Goal: Information Seeking & Learning: Learn about a topic

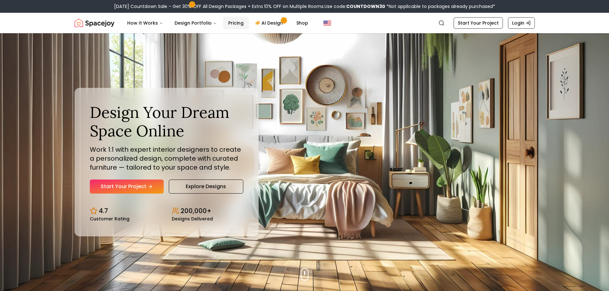
click at [225, 21] on link "Pricing" at bounding box center [236, 23] width 26 height 13
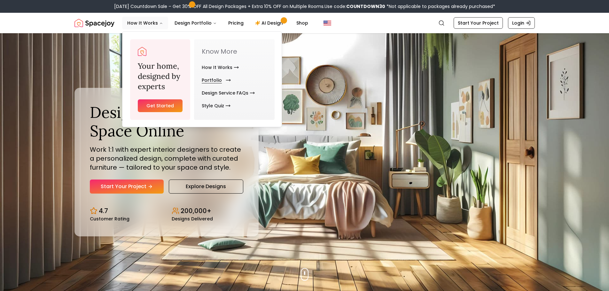
click at [209, 79] on link "Portfolio" at bounding box center [215, 80] width 27 height 13
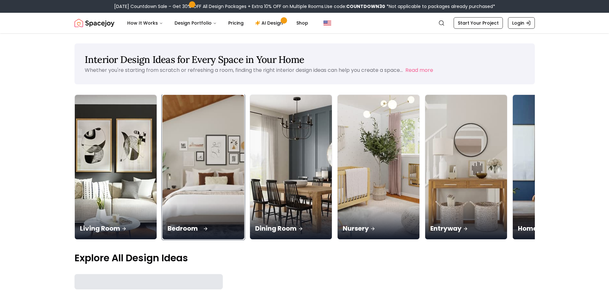
click at [217, 162] on img at bounding box center [203, 167] width 86 height 152
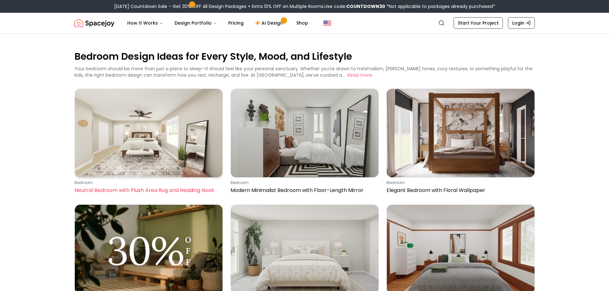
click at [120, 132] on img at bounding box center [149, 133] width 148 height 89
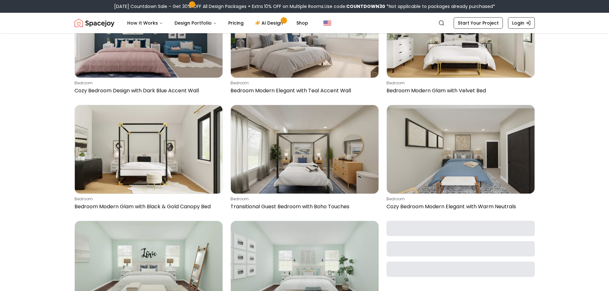
scroll to position [832, 0]
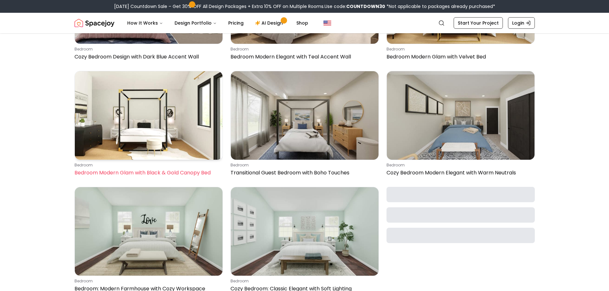
click at [148, 117] on img at bounding box center [149, 115] width 148 height 89
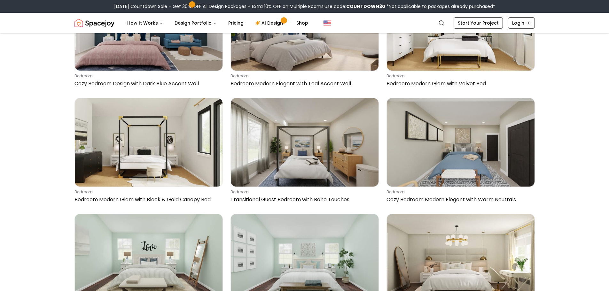
scroll to position [768, 0]
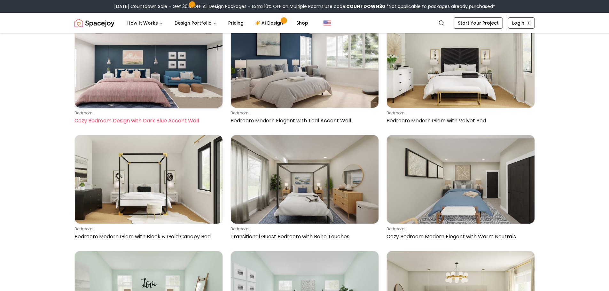
click at [198, 77] on img at bounding box center [149, 63] width 148 height 89
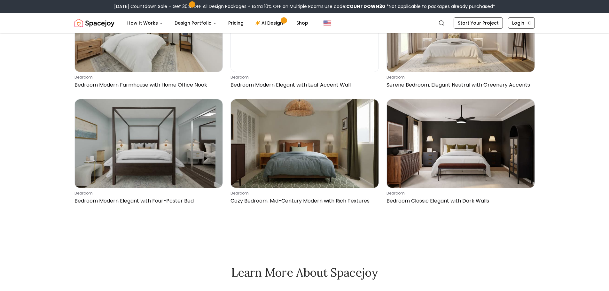
scroll to position [1407, 0]
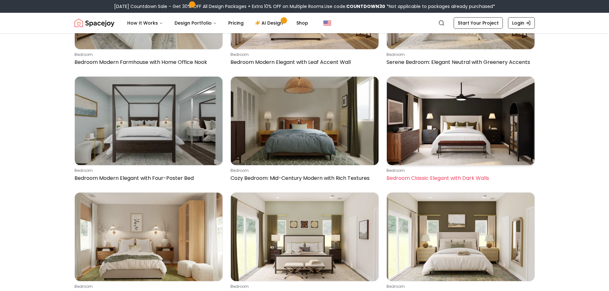
click at [443, 137] on img at bounding box center [461, 121] width 148 height 89
click at [444, 133] on img at bounding box center [461, 121] width 148 height 89
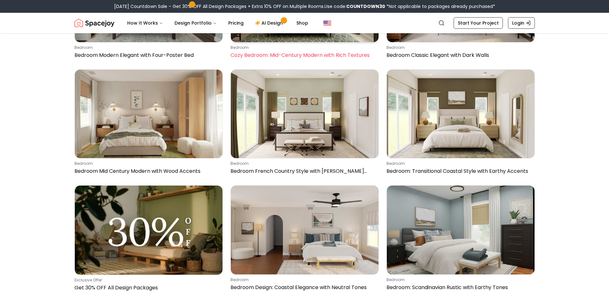
scroll to position [1535, 0]
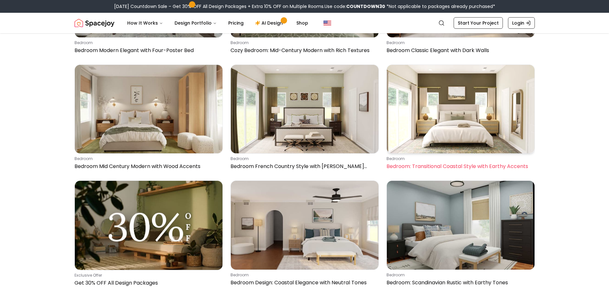
click at [463, 131] on img at bounding box center [461, 109] width 148 height 89
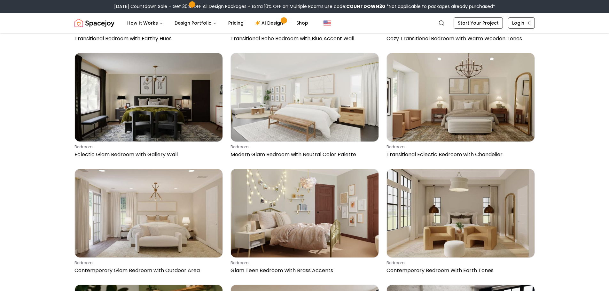
scroll to position [2943, 0]
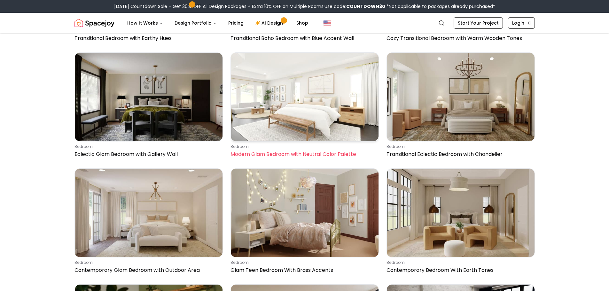
click at [293, 123] on img at bounding box center [305, 97] width 148 height 89
click at [287, 110] on img at bounding box center [305, 97] width 148 height 89
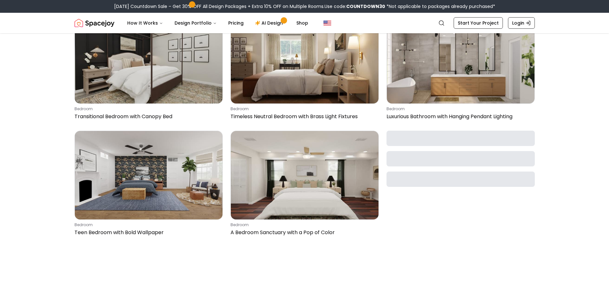
scroll to position [3934, 0]
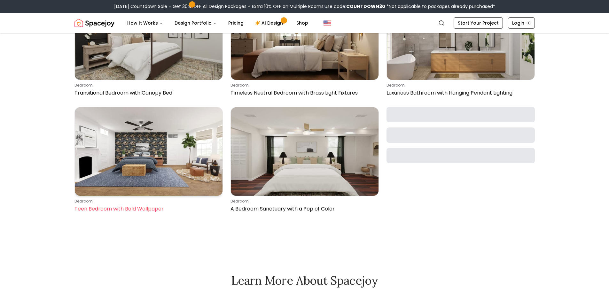
click at [167, 148] on img at bounding box center [149, 151] width 148 height 89
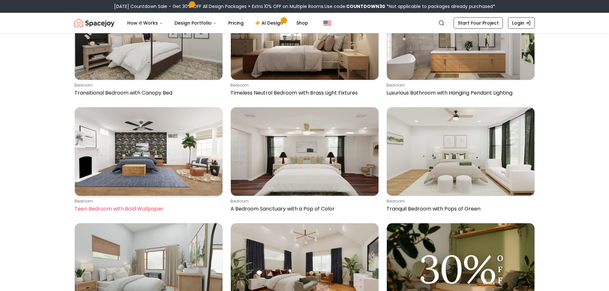
click at [163, 154] on img at bounding box center [149, 151] width 148 height 89
click at [125, 150] on img at bounding box center [149, 151] width 148 height 89
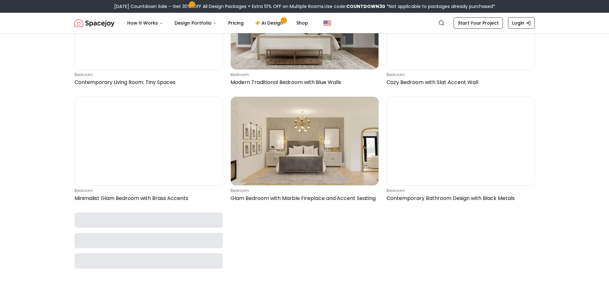
scroll to position [4414, 0]
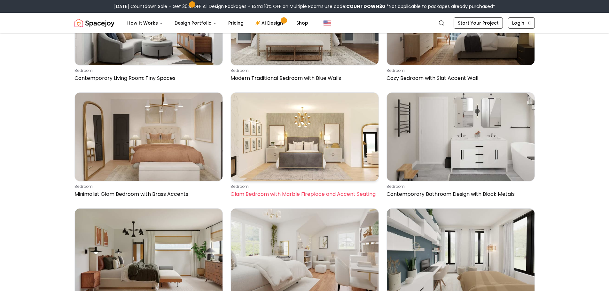
click at [325, 145] on img at bounding box center [305, 137] width 148 height 89
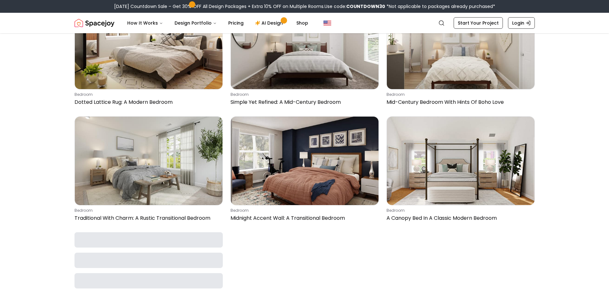
scroll to position [7420, 0]
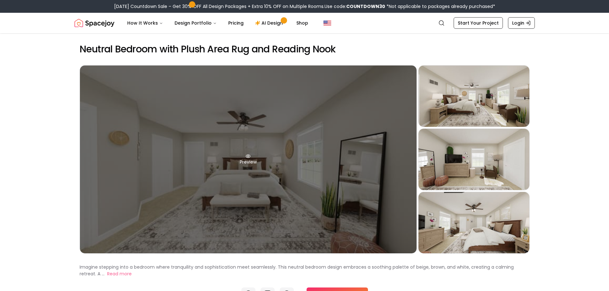
click at [201, 152] on div "Preview" at bounding box center [248, 160] width 337 height 188
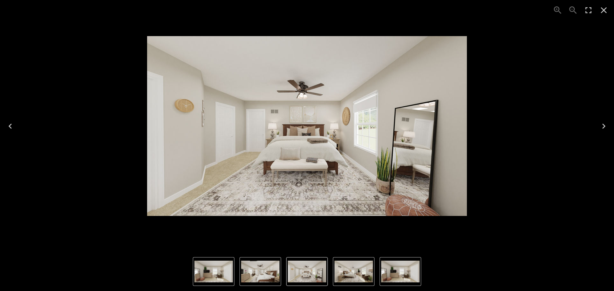
click at [606, 125] on icon "Next" at bounding box center [604, 126] width 10 height 10
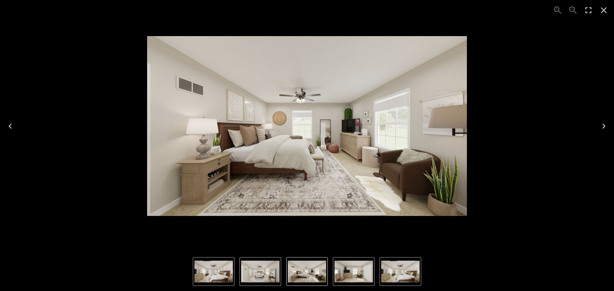
click at [606, 125] on icon "Next" at bounding box center [604, 126] width 10 height 10
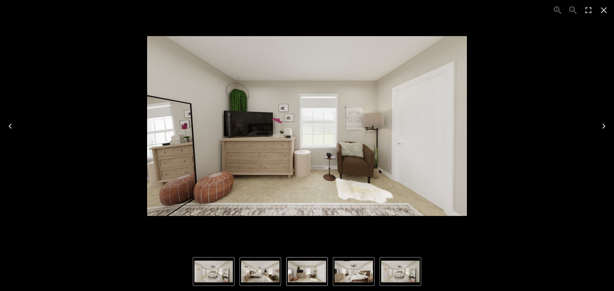
click at [606, 125] on icon "Next" at bounding box center [604, 126] width 10 height 10
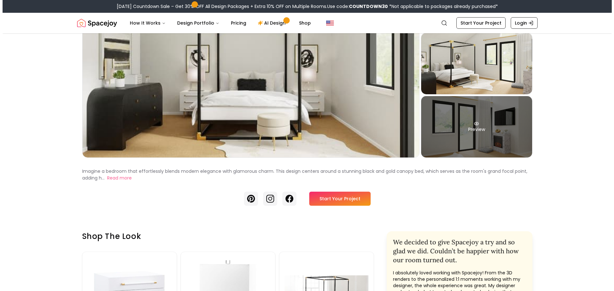
scroll to position [32, 0]
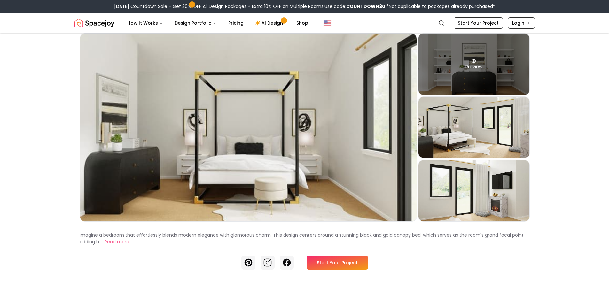
click at [467, 67] on div "Preview" at bounding box center [474, 64] width 111 height 61
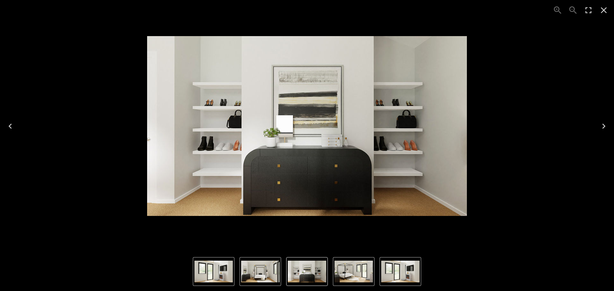
click at [255, 273] on img "1 of 4" at bounding box center [260, 272] width 38 height 22
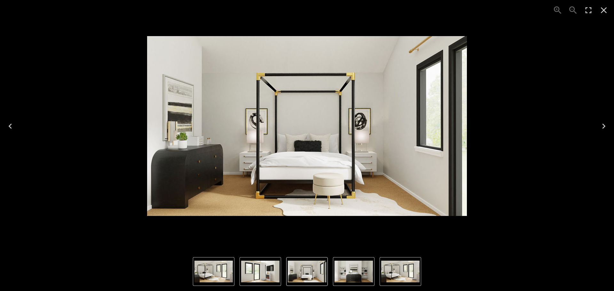
click at [342, 271] on img "2 of 4" at bounding box center [354, 272] width 38 height 22
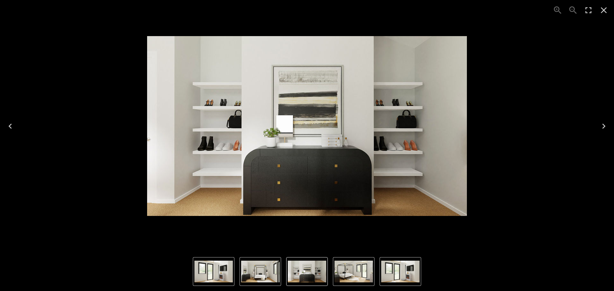
click at [367, 272] on img "3 of 4" at bounding box center [354, 272] width 38 height 22
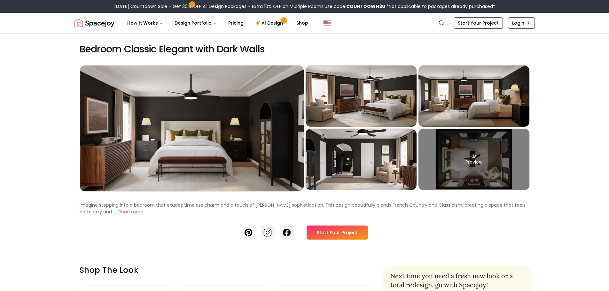
click at [470, 168] on div "Preview" at bounding box center [474, 159] width 111 height 61
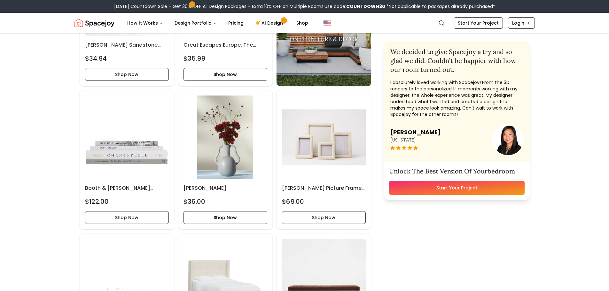
scroll to position [1183, 0]
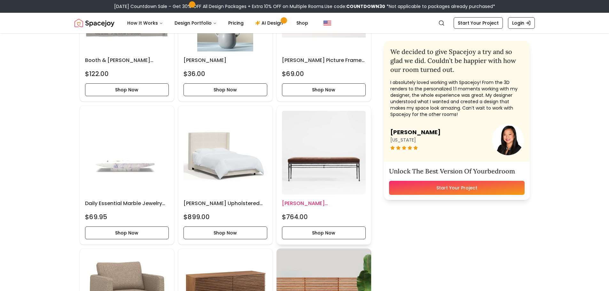
click at [324, 168] on img at bounding box center [324, 153] width 84 height 84
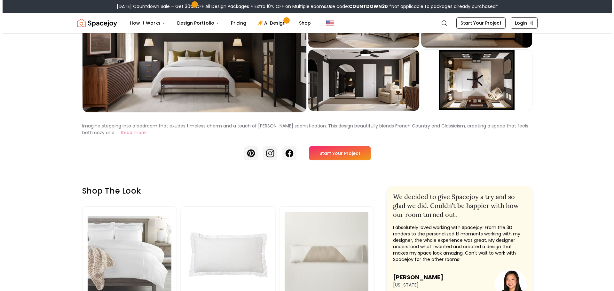
scroll to position [32, 0]
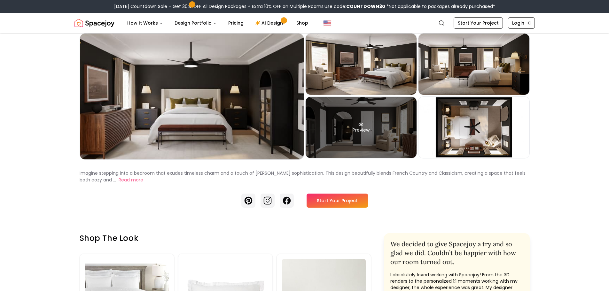
click at [356, 134] on div "Preview" at bounding box center [361, 127] width 111 height 61
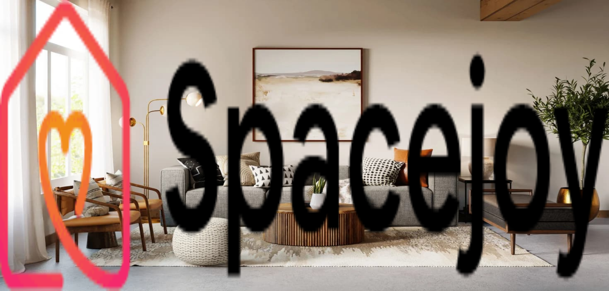
click at [338, 173] on div "Preview" at bounding box center [305, 168] width 604 height 9
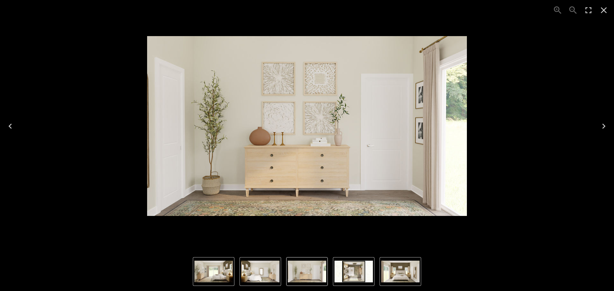
click at [607, 10] on icon "Close" at bounding box center [604, 10] width 10 height 10
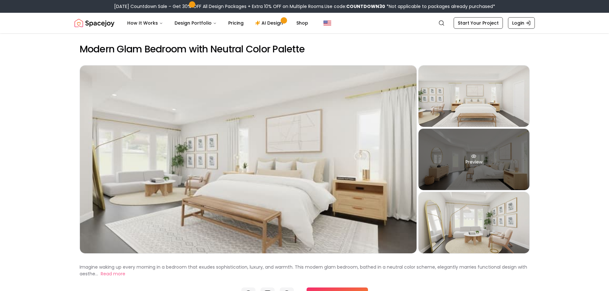
click at [469, 174] on div "Preview" at bounding box center [474, 159] width 111 height 61
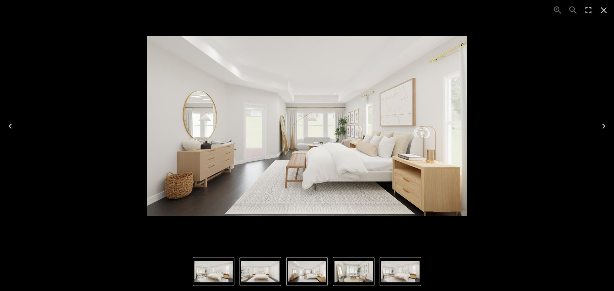
click at [604, 8] on icon "Close" at bounding box center [604, 10] width 10 height 10
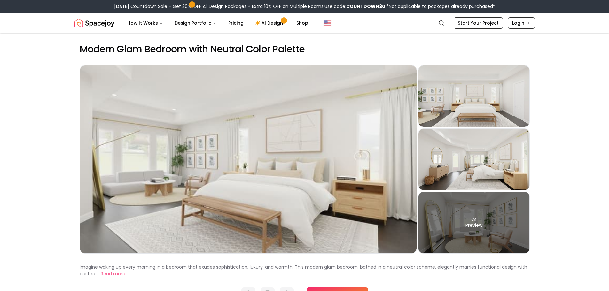
click at [495, 224] on div "Preview" at bounding box center [474, 222] width 111 height 61
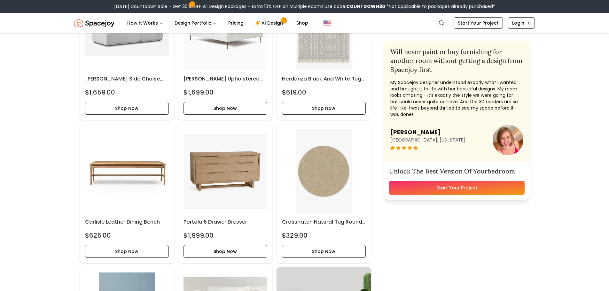
scroll to position [480, 0]
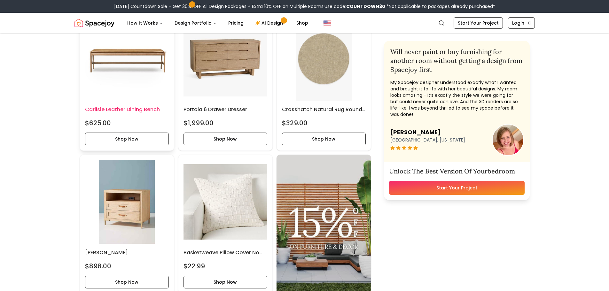
click at [133, 63] on img at bounding box center [127, 59] width 84 height 84
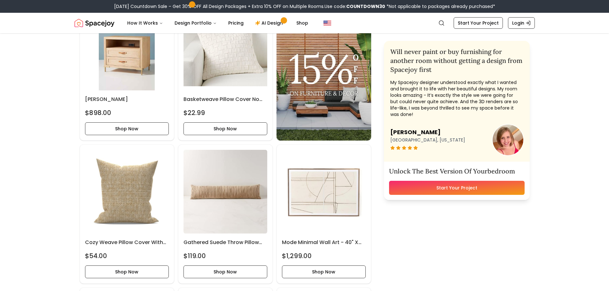
scroll to position [640, 0]
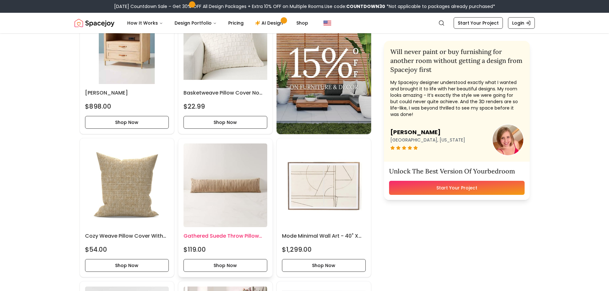
click at [218, 186] on img at bounding box center [226, 186] width 84 height 84
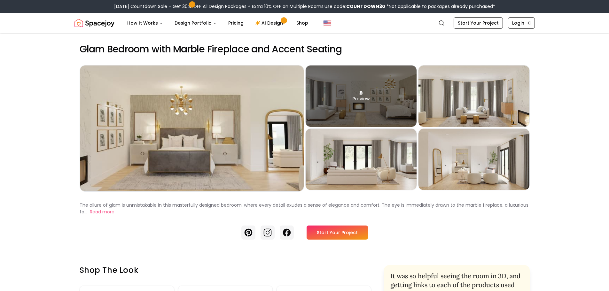
click at [358, 94] on div "Preview" at bounding box center [361, 96] width 111 height 61
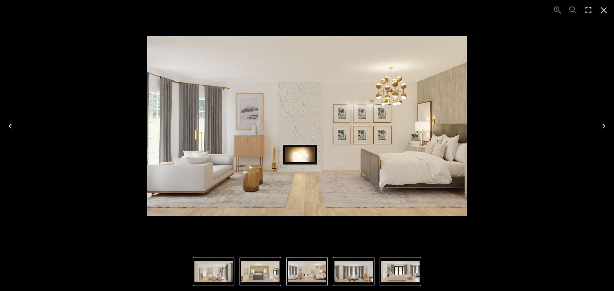
click at [357, 273] on img "3 of 5" at bounding box center [354, 272] width 38 height 22
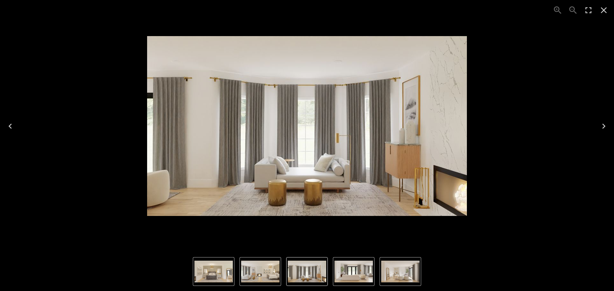
click at [398, 270] on img "5 of 5" at bounding box center [400, 272] width 38 height 22
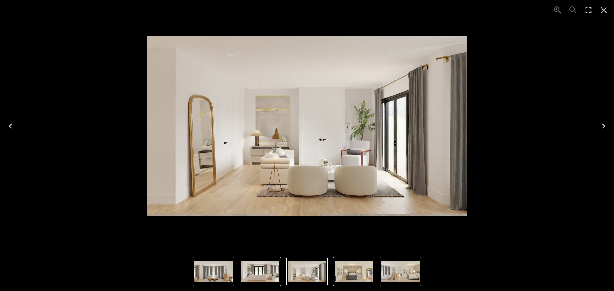
click at [225, 265] on img "3 of 5" at bounding box center [213, 272] width 38 height 22
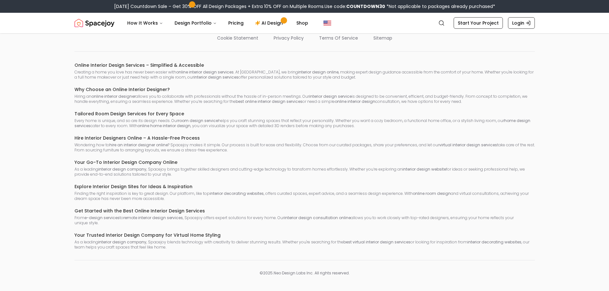
scroll to position [1535, 0]
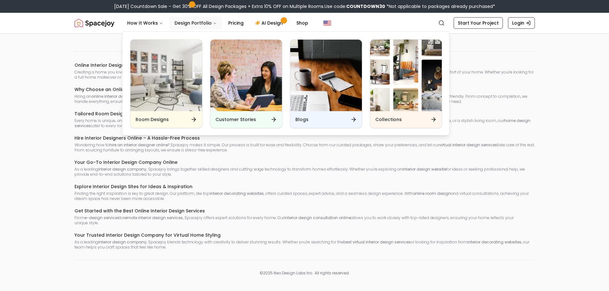
click at [193, 26] on button "Design Portfolio" at bounding box center [196, 23] width 52 height 13
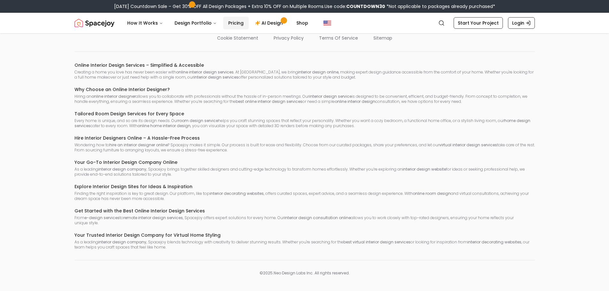
click at [239, 22] on link "Pricing" at bounding box center [236, 23] width 26 height 13
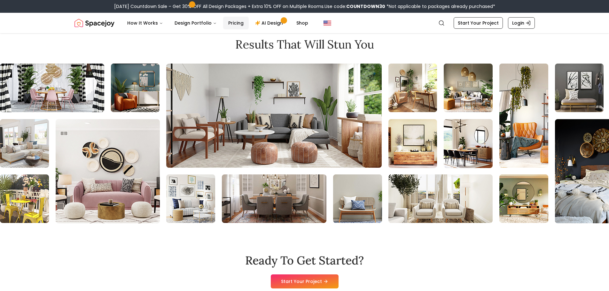
scroll to position [1375, 0]
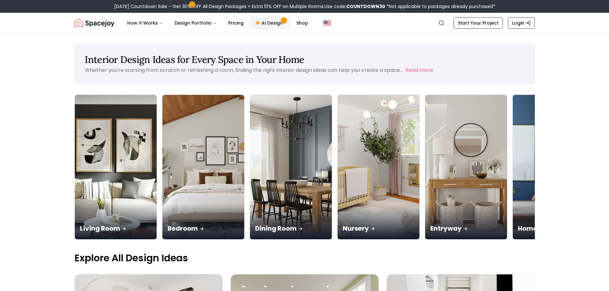
click at [265, 24] on link "AI Design" at bounding box center [270, 23] width 40 height 13
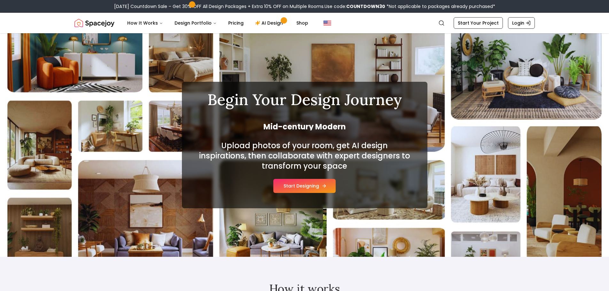
click at [306, 184] on button "Start Designing" at bounding box center [304, 186] width 62 height 14
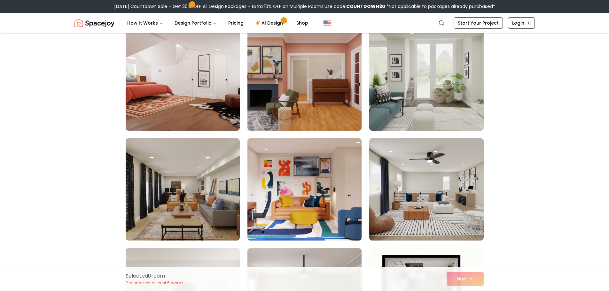
scroll to position [832, 0]
